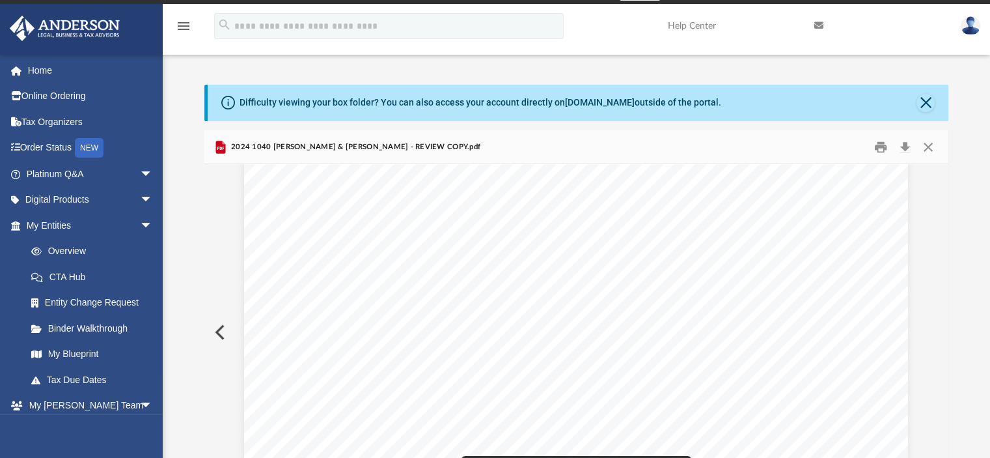
scroll to position [48371, 0]
click at [215, 327] on button "Preview" at bounding box center [218, 332] width 29 height 36
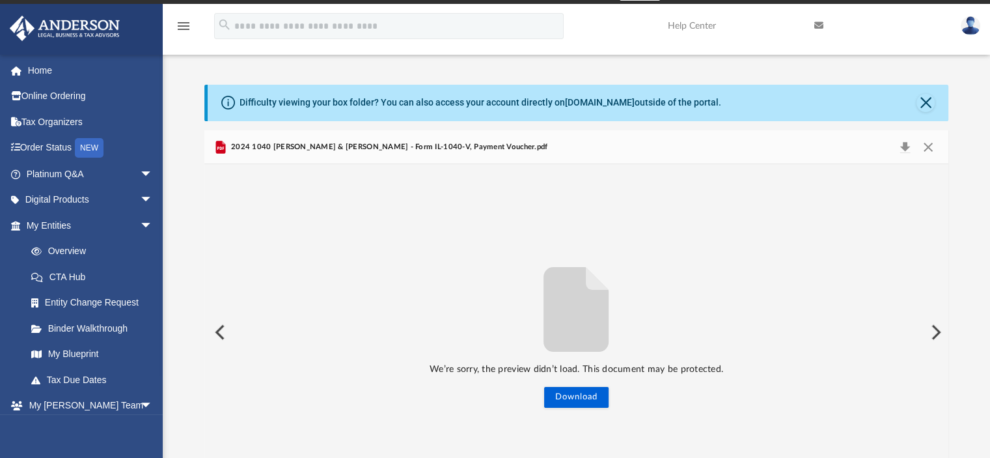
scroll to position [61, 0]
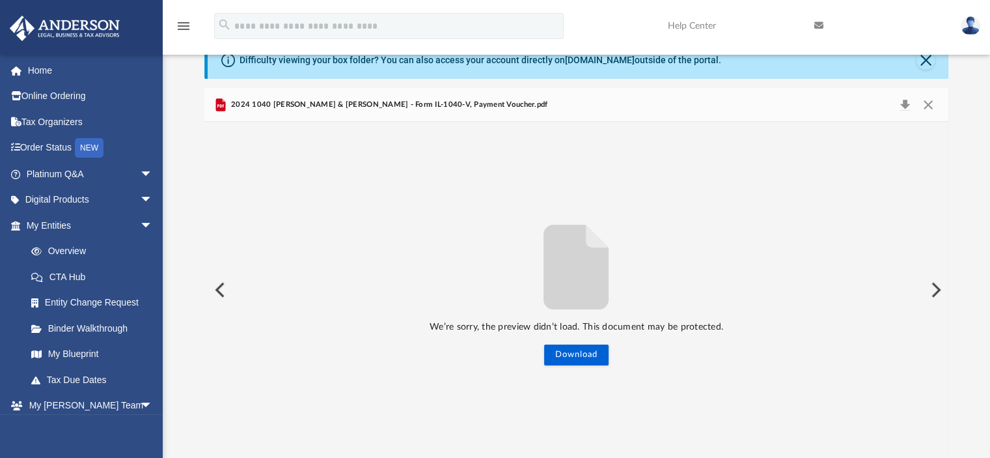
click at [937, 288] on button "Preview" at bounding box center [935, 289] width 29 height 36
click at [568, 356] on button "Download" at bounding box center [576, 354] width 64 height 21
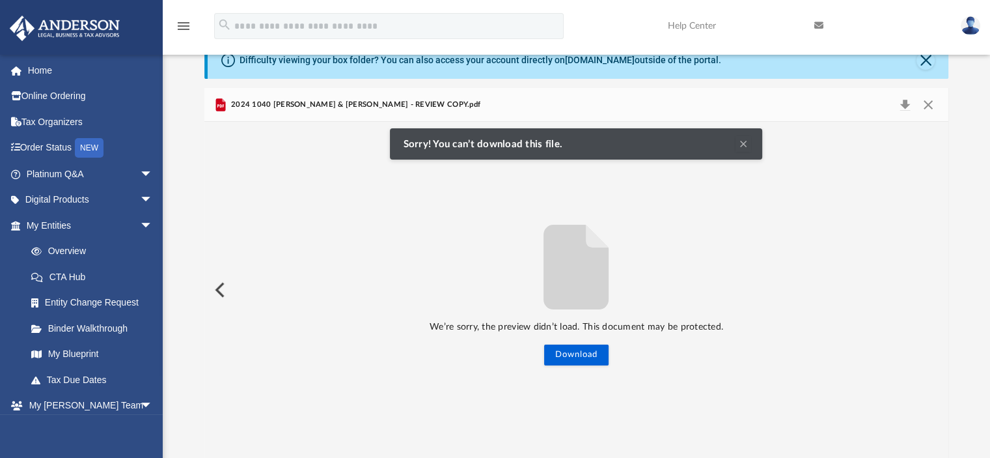
click at [746, 145] on button "Clear Notification" at bounding box center [744, 144] width 16 height 16
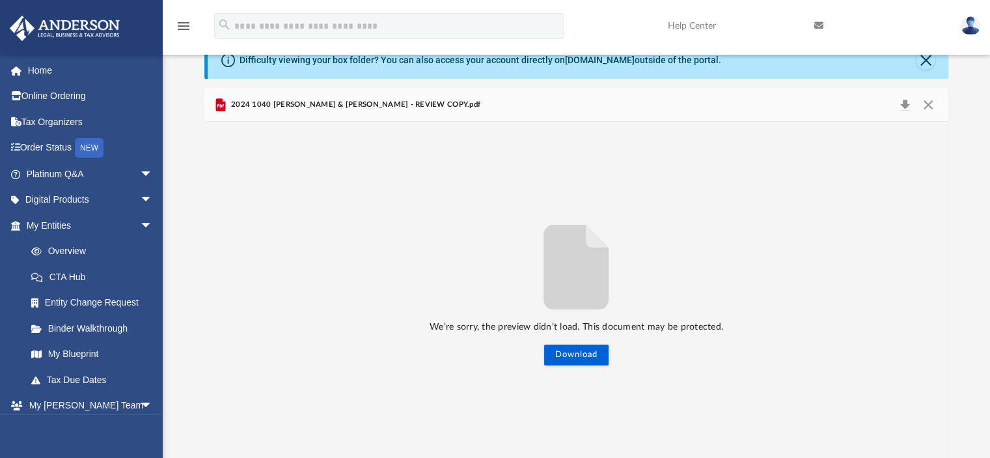
scroll to position [0, 0]
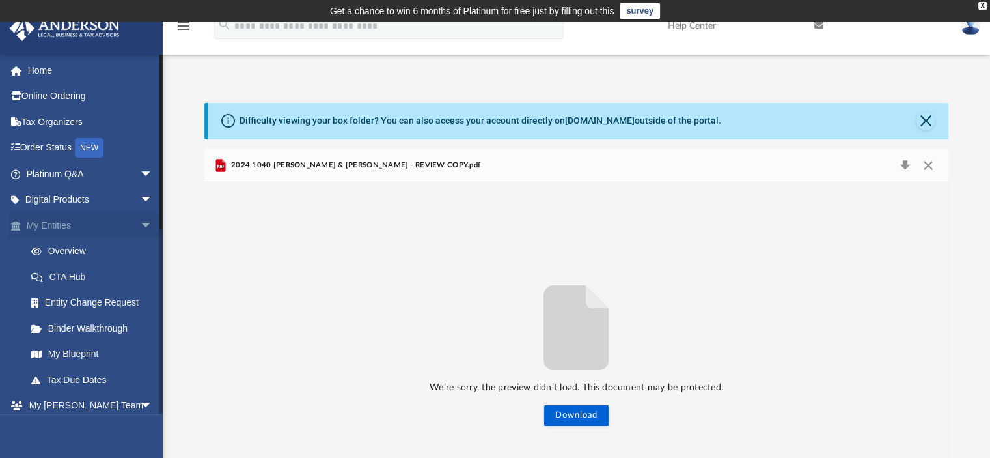
click at [55, 223] on link "My Entities arrow_drop_down" at bounding box center [90, 225] width 163 height 26
click at [140, 222] on span "arrow_drop_down" at bounding box center [153, 225] width 26 height 27
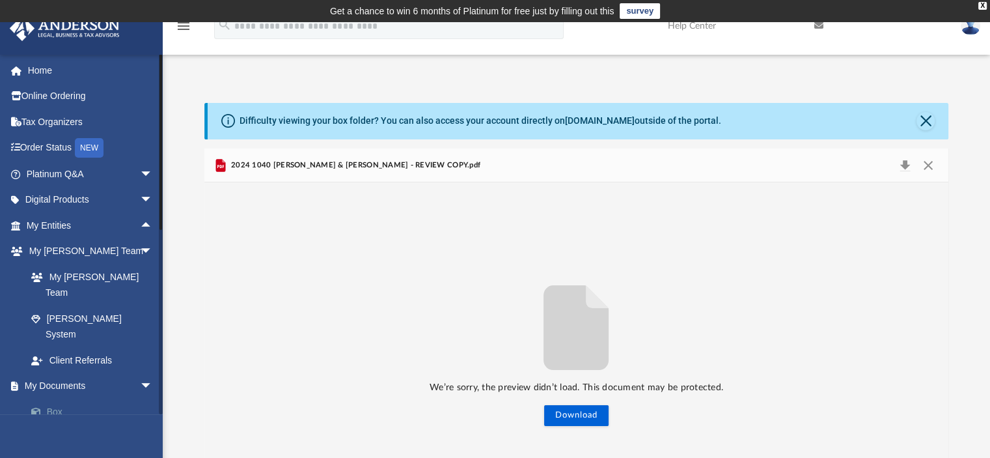
click at [49, 398] on link "Box" at bounding box center [95, 411] width 154 height 26
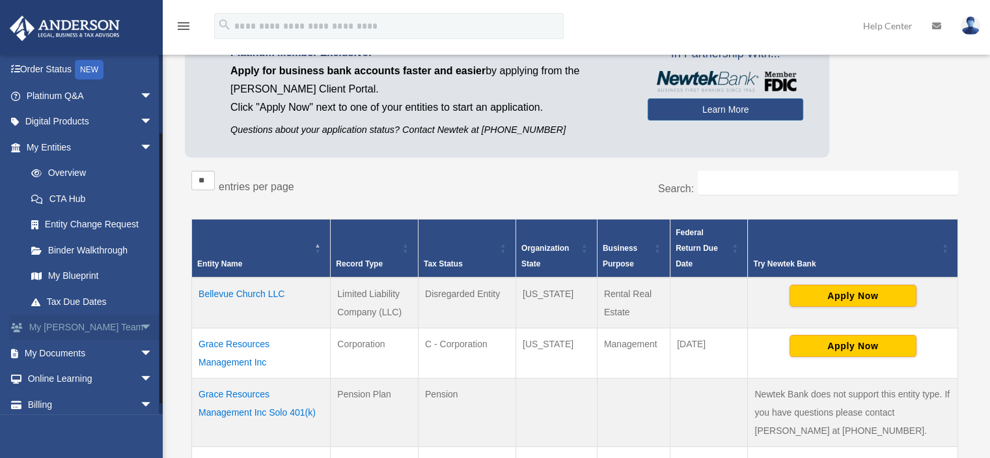
scroll to position [96, 0]
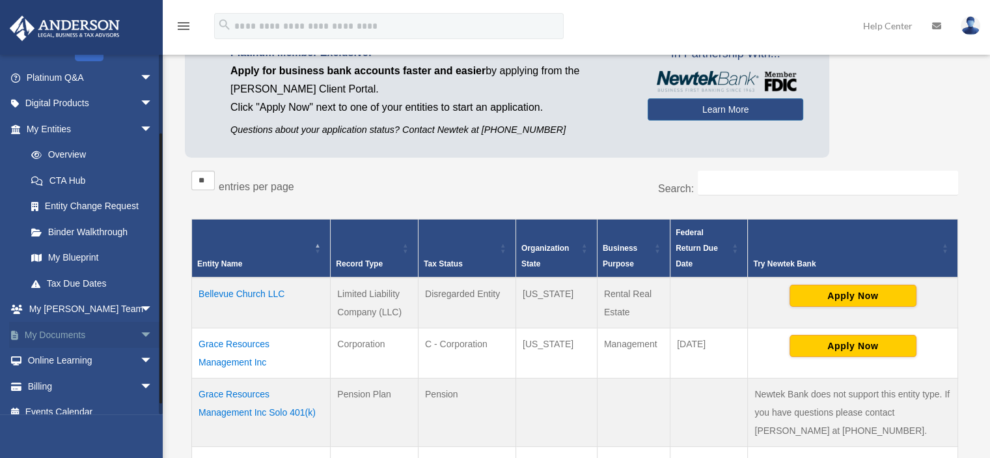
click at [140, 329] on span "arrow_drop_down" at bounding box center [153, 335] width 26 height 27
click at [49, 356] on link "Box" at bounding box center [95, 361] width 154 height 26
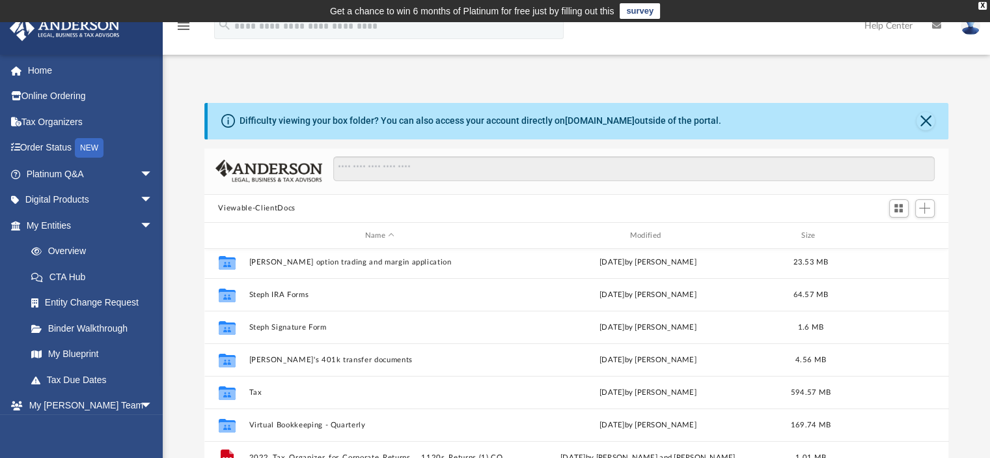
scroll to position [326, 0]
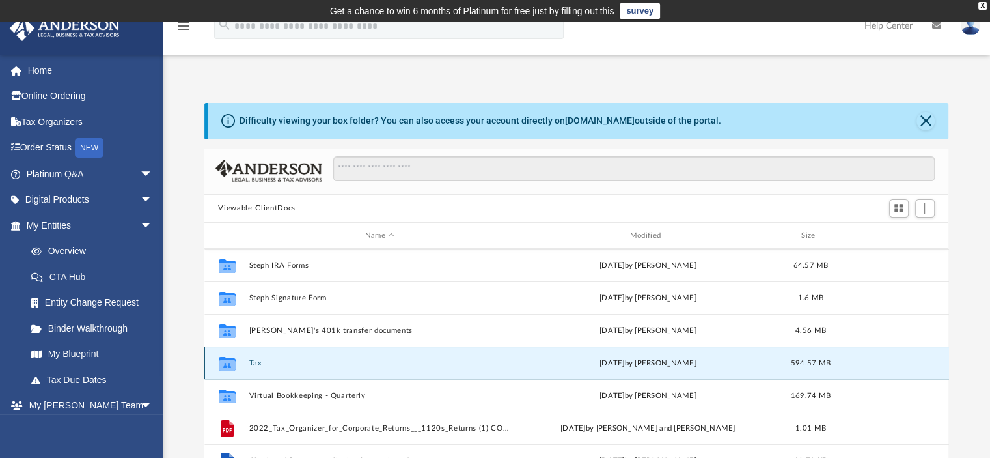
click at [252, 363] on button "Tax" at bounding box center [380, 363] width 262 height 8
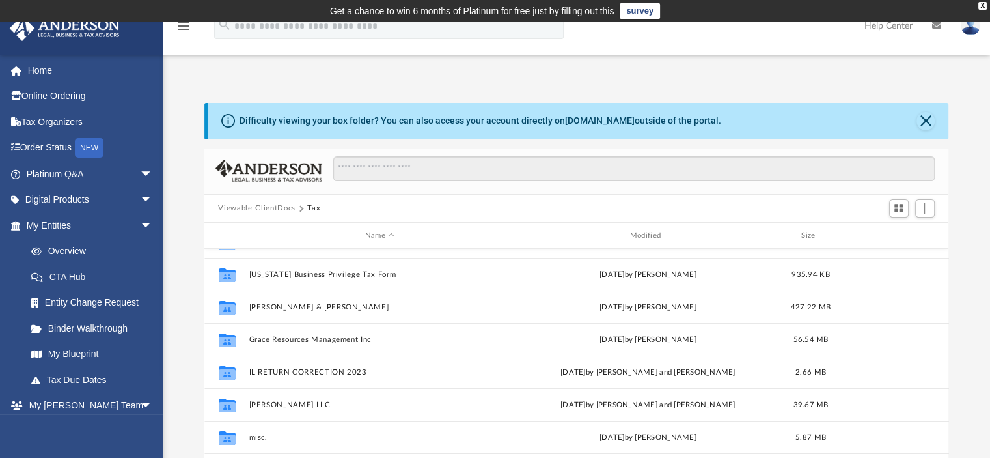
scroll to position [0, 0]
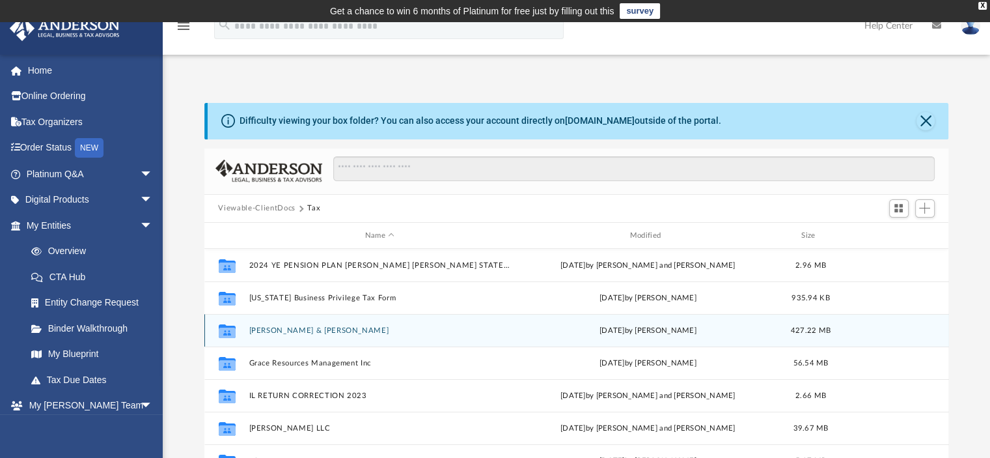
click at [299, 329] on button "[PERSON_NAME] & [PERSON_NAME]" at bounding box center [380, 330] width 262 height 8
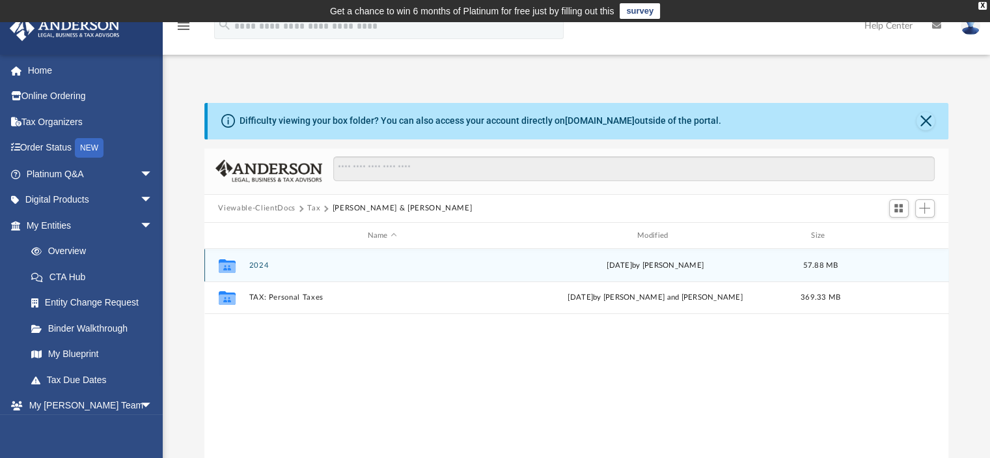
click at [257, 264] on button "2024" at bounding box center [382, 265] width 267 height 8
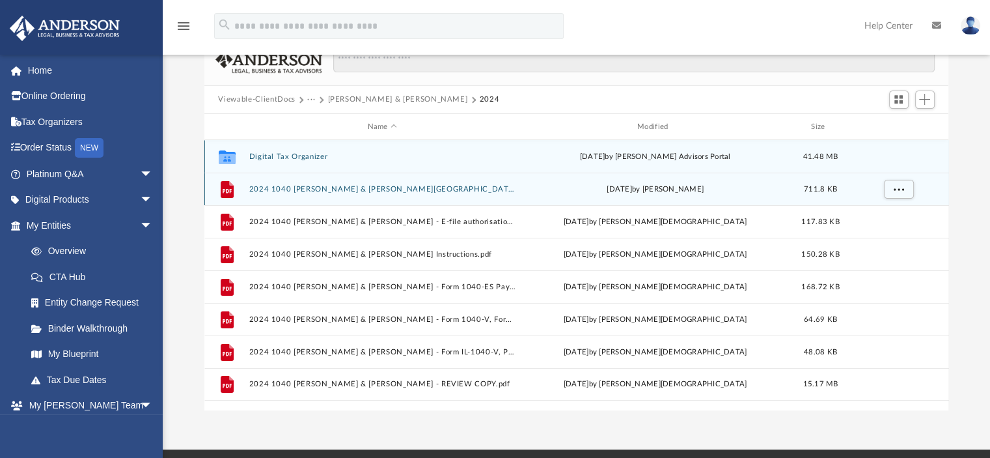
scroll to position [130, 0]
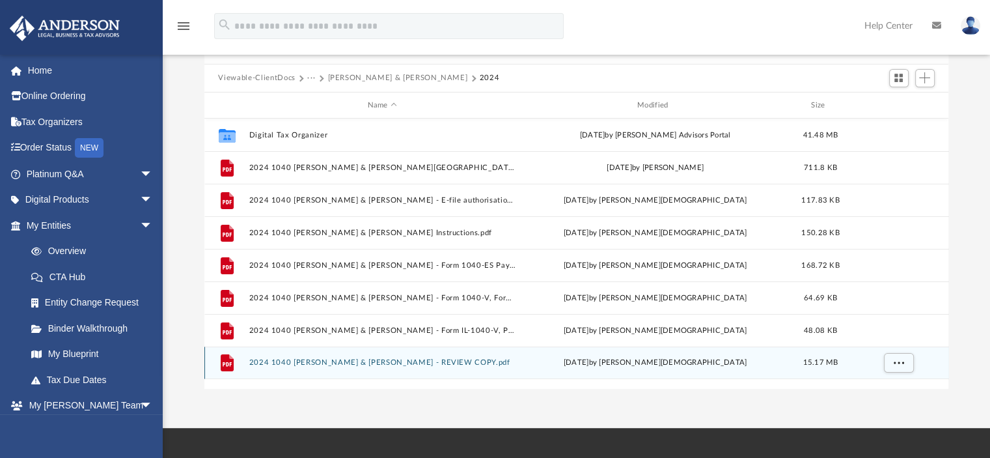
click at [350, 361] on button "2024 1040 [PERSON_NAME] & [PERSON_NAME] - REVIEW COPY.pdf" at bounding box center [382, 363] width 267 height 8
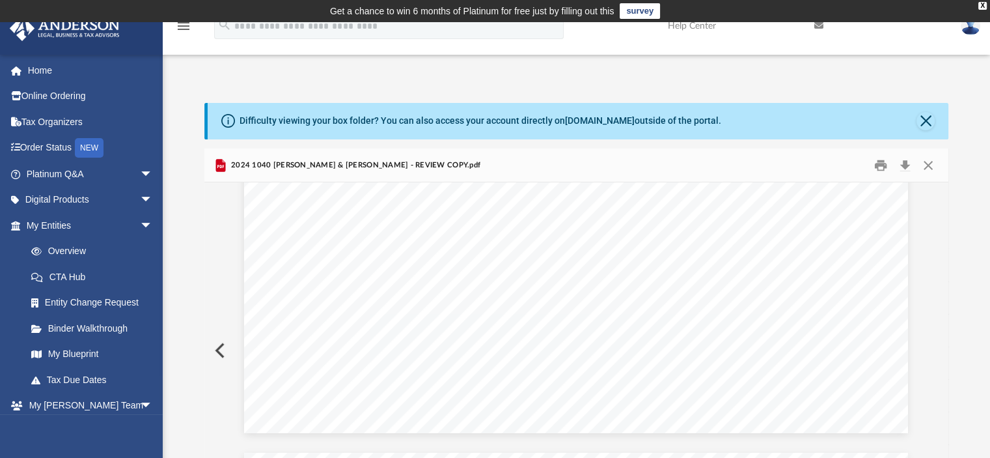
scroll to position [72622, 0]
click at [908, 162] on button "Download" at bounding box center [905, 165] width 23 height 20
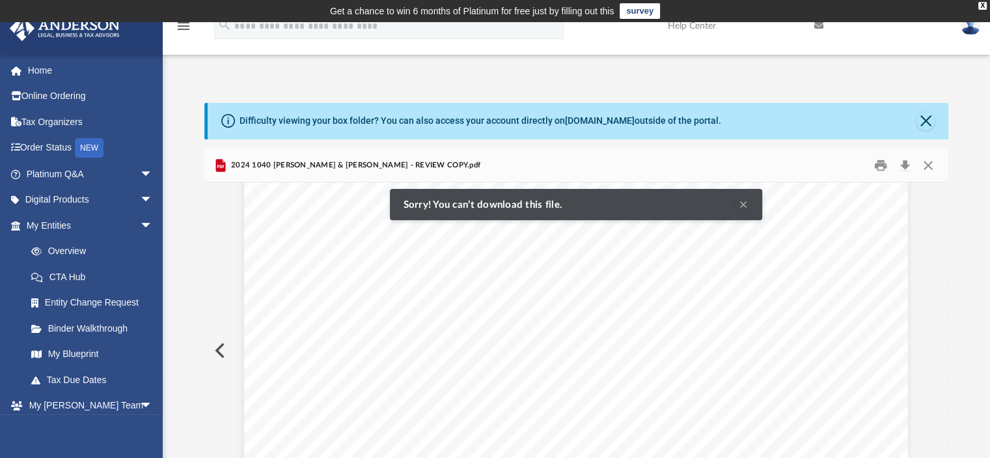
click at [790, 306] on div "}}}}}}}}}}}}}}}}}}}}}}}}} }}}}}}}}}}} [PERSON_NAME] & [PERSON_NAME] 558-86-7266…" at bounding box center [576, 68] width 664 height 859
click at [742, 206] on button "Clear Notification" at bounding box center [744, 205] width 16 height 16
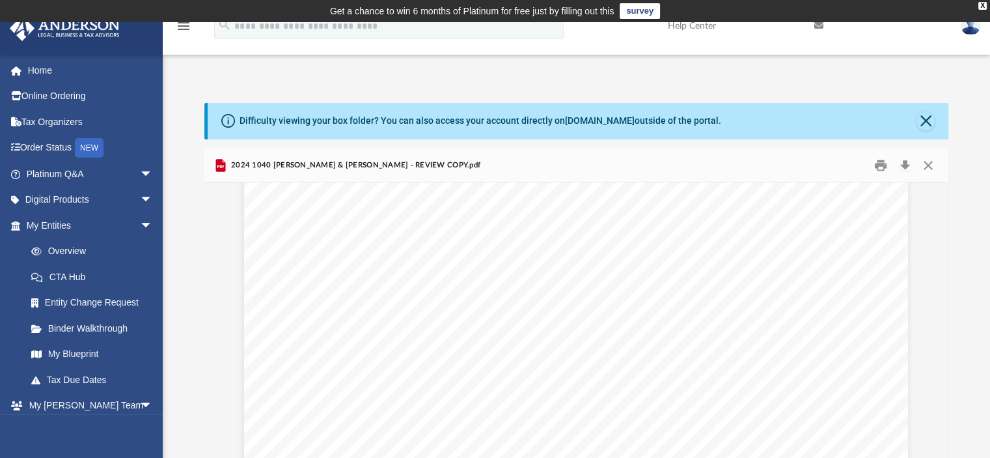
drag, startPoint x: 680, startPoint y: 294, endPoint x: 951, endPoint y: 72, distance: 349.8
click at [951, 74] on div "App [EMAIL_ADDRESS][DOMAIN_NAME] Sign Out [EMAIL_ADDRESS][DOMAIN_NAME] Home Onl…" at bounding box center [495, 290] width 990 height 457
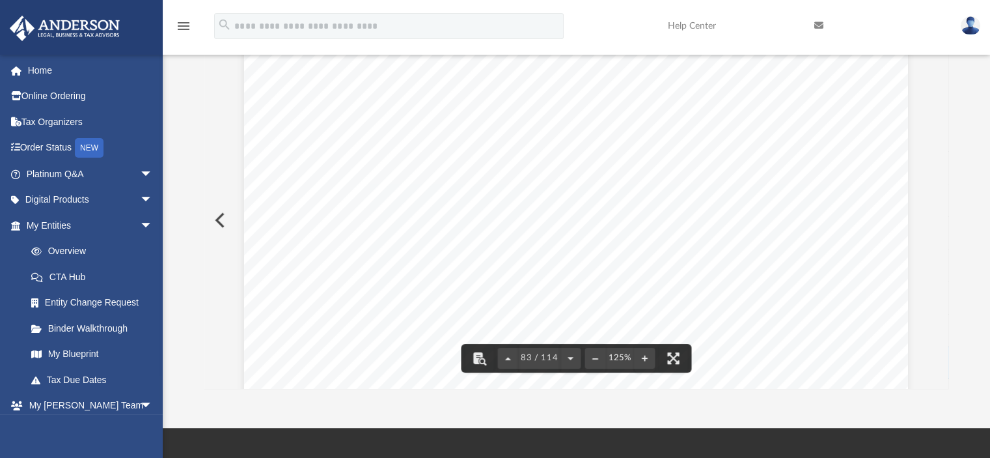
scroll to position [72297, 0]
